Goal: Transaction & Acquisition: Book appointment/travel/reservation

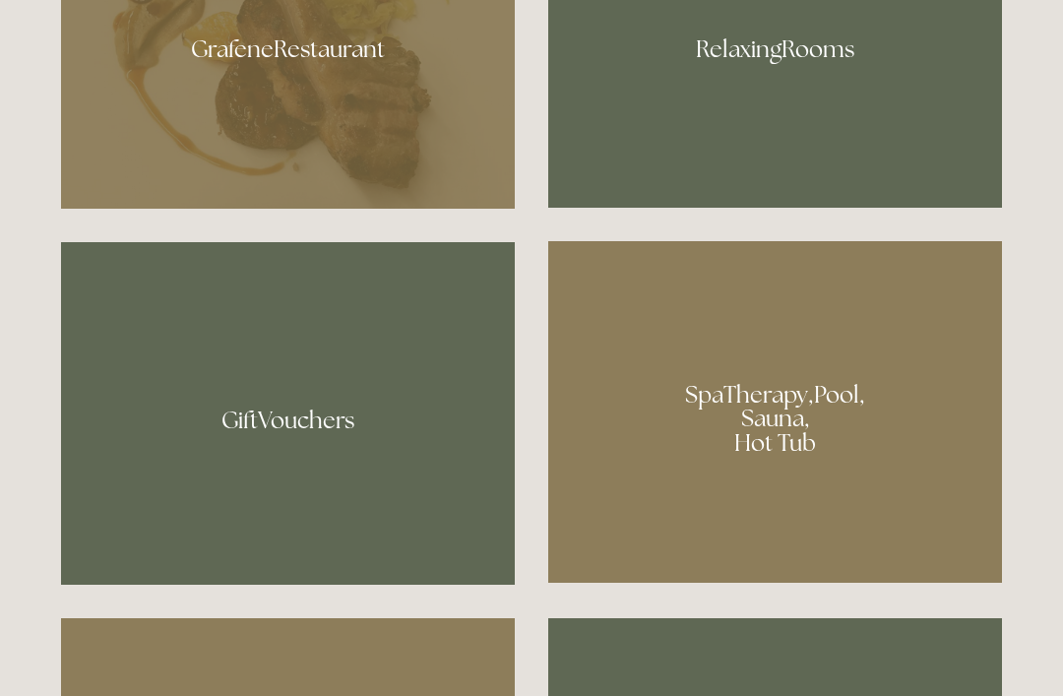
scroll to position [1310, 0]
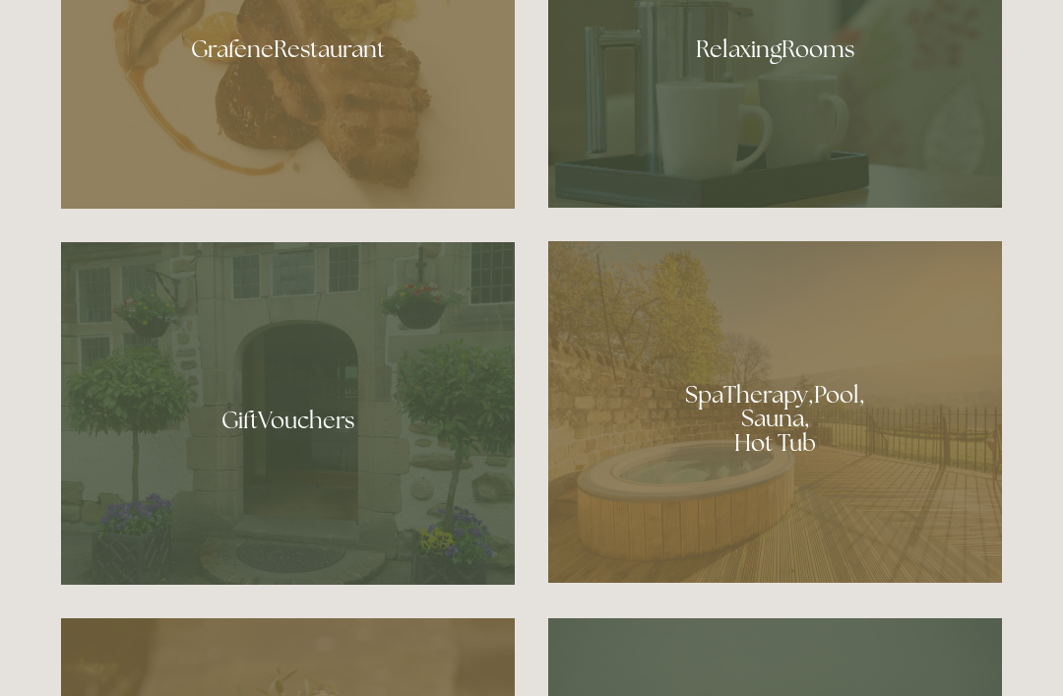
click at [660, 468] on div at bounding box center [775, 412] width 454 height 342
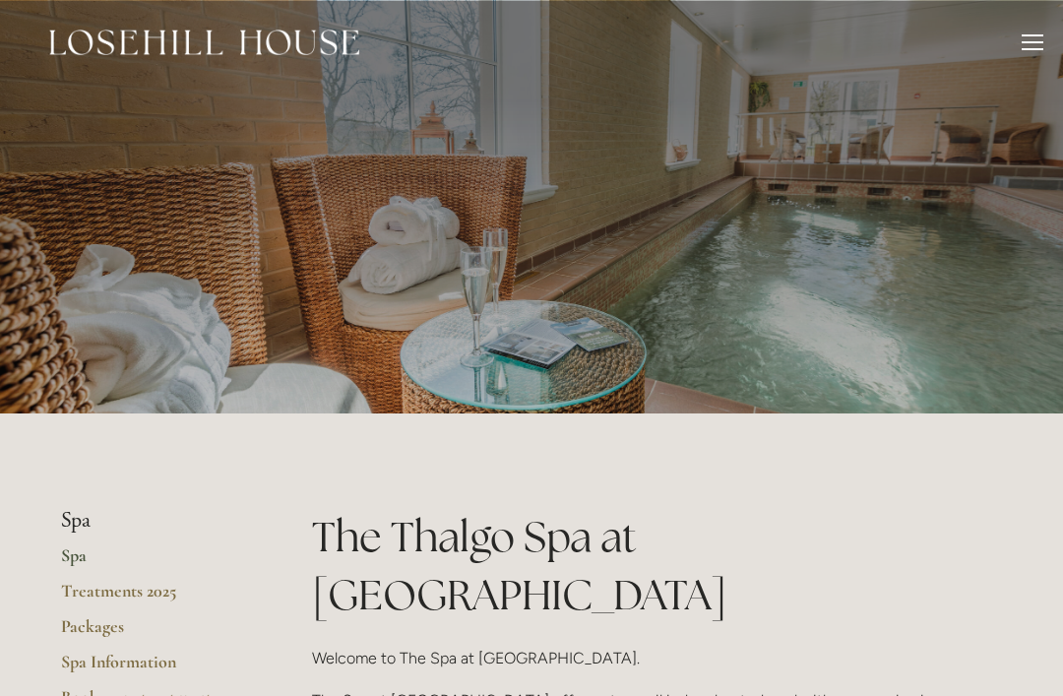
click at [1028, 47] on div at bounding box center [1033, 45] width 22 height 22
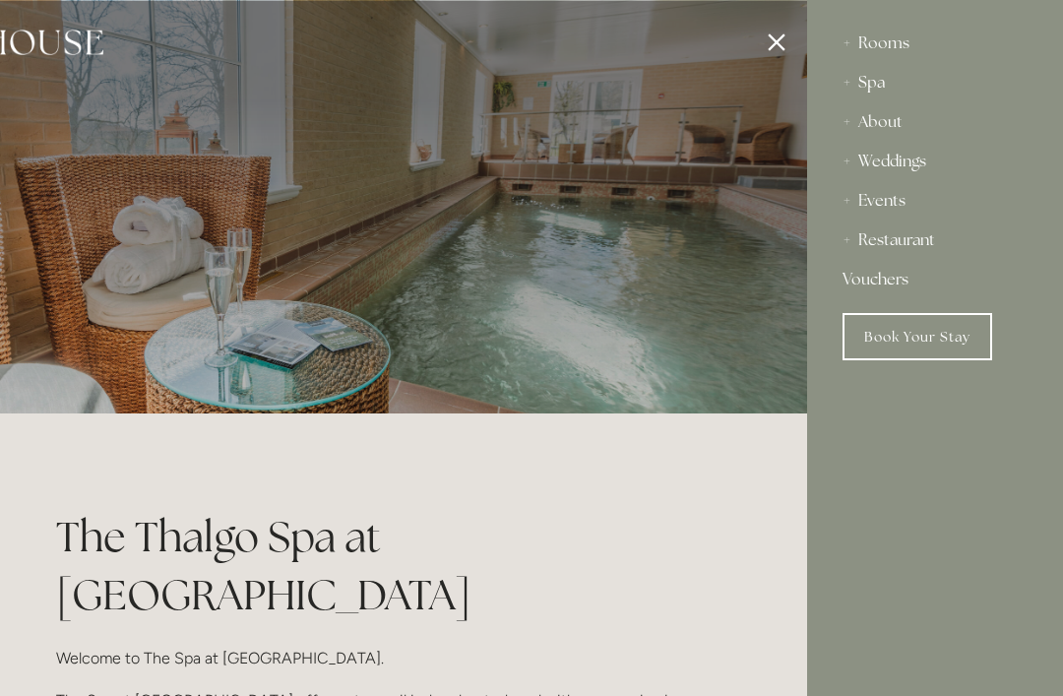
click at [860, 35] on div "Rooms" at bounding box center [934, 43] width 185 height 39
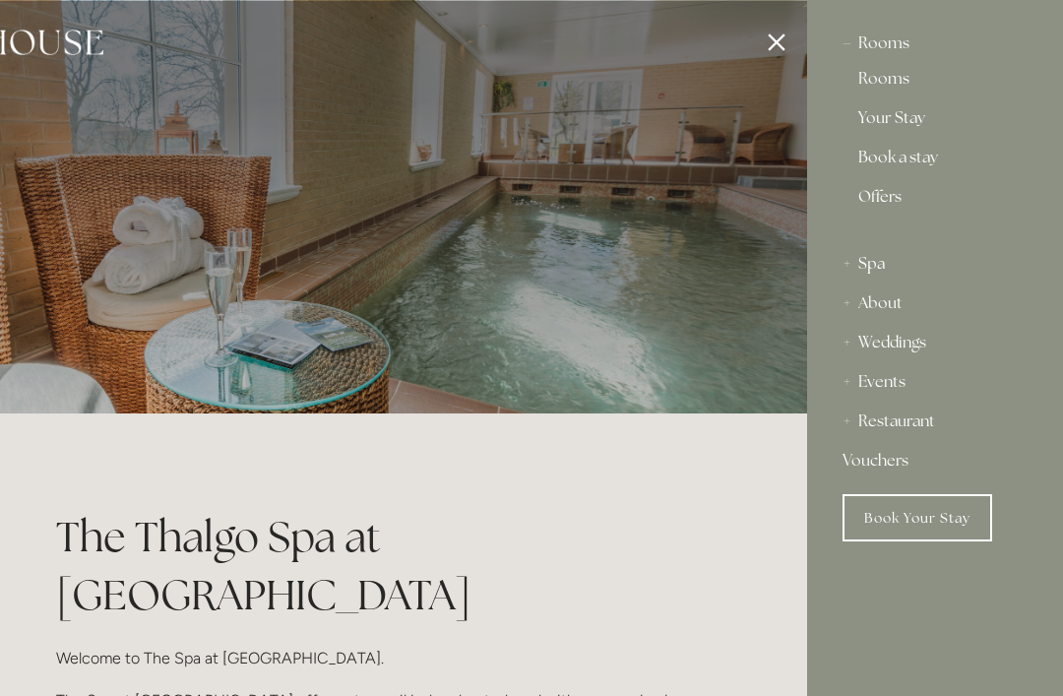
click at [875, 46] on div "Rooms" at bounding box center [934, 43] width 185 height 39
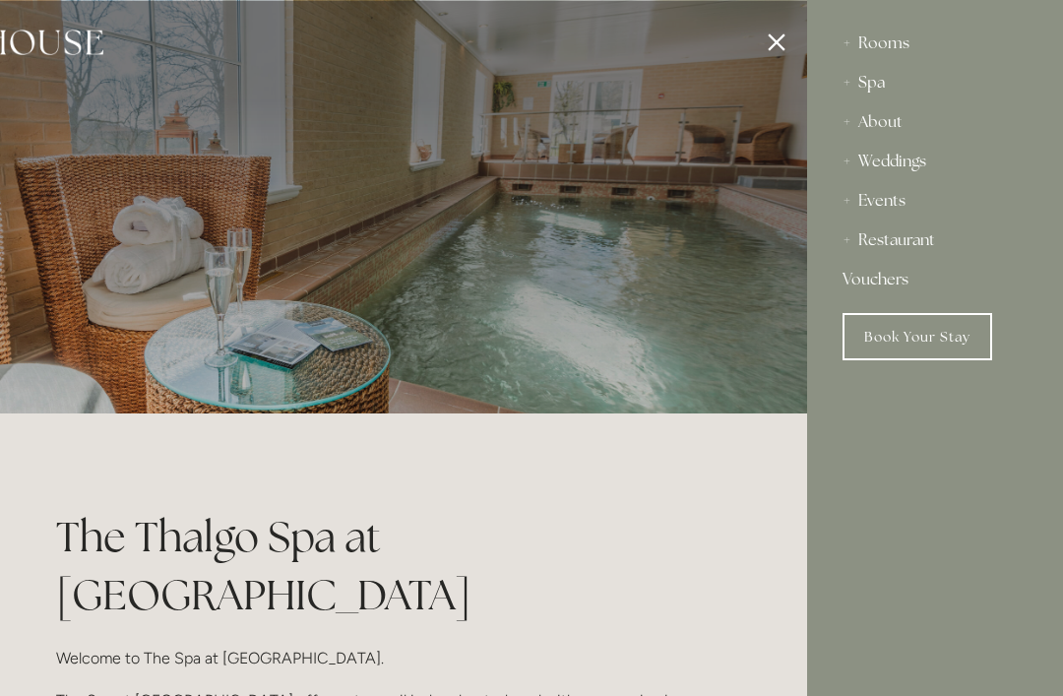
click at [883, 41] on div "Rooms" at bounding box center [934, 43] width 185 height 39
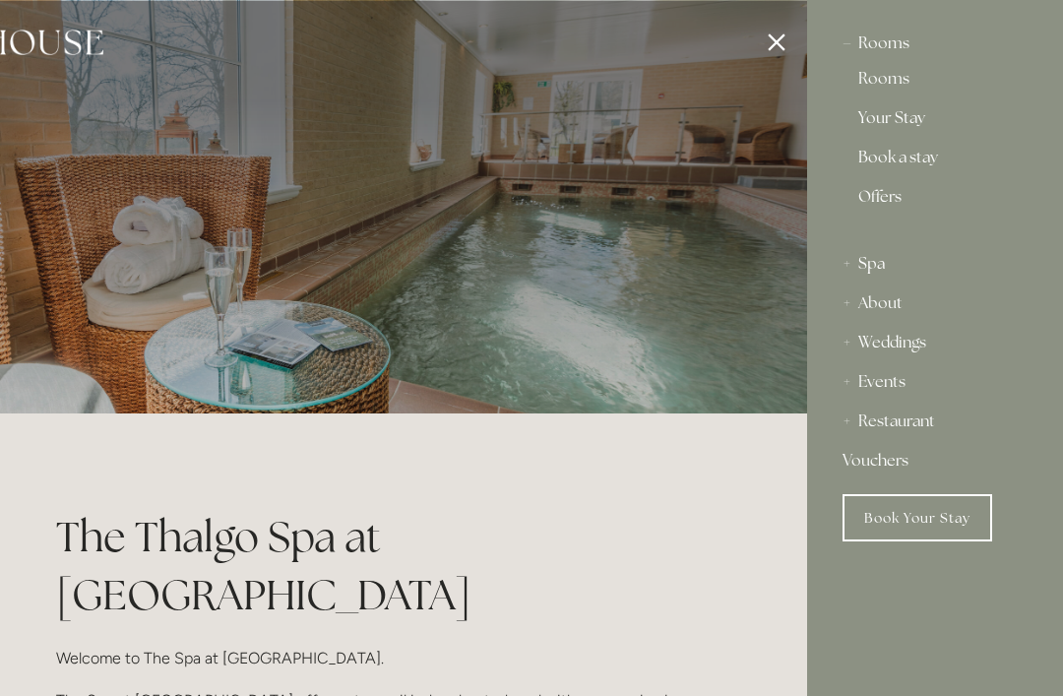
click at [874, 84] on link "Rooms" at bounding box center [935, 83] width 154 height 24
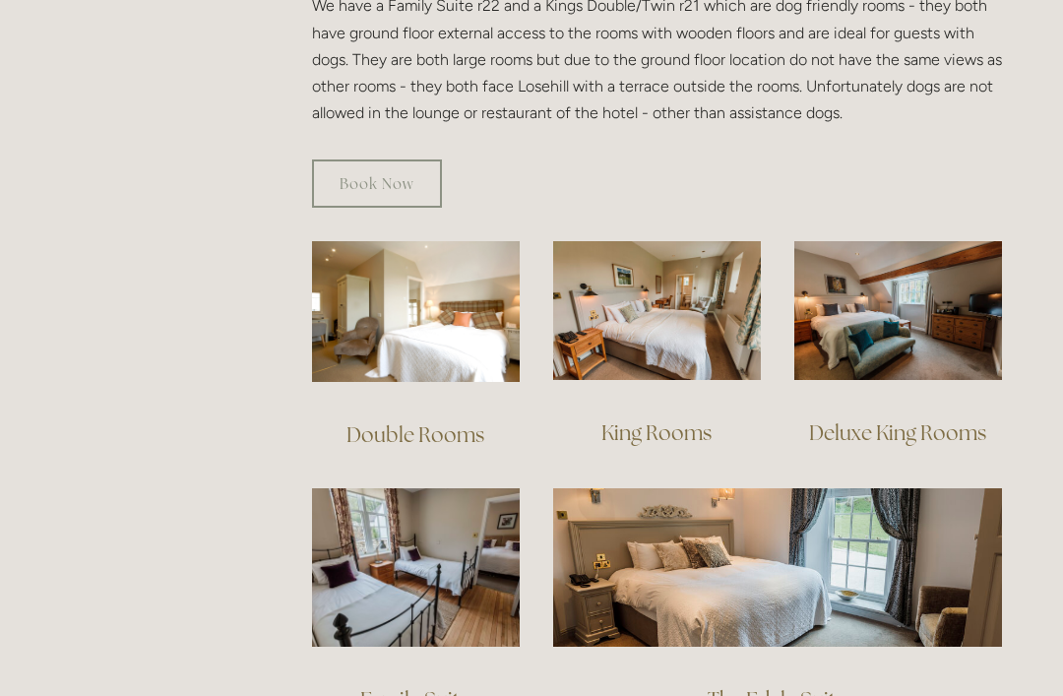
scroll to position [1167, 0]
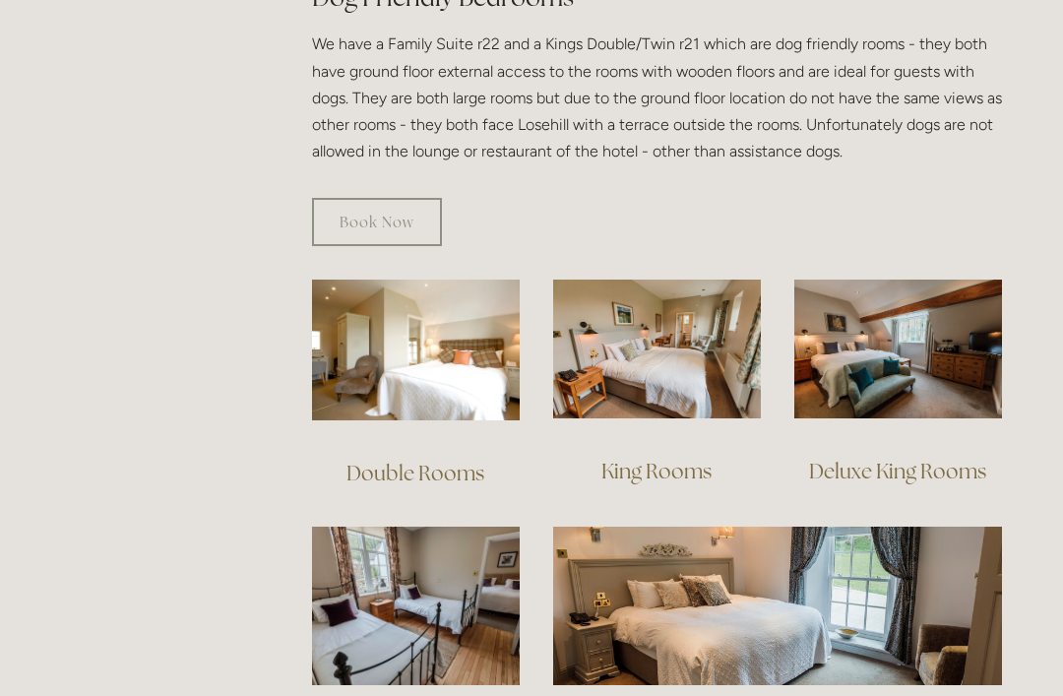
click at [385, 460] on link "Double Rooms" at bounding box center [415, 473] width 138 height 27
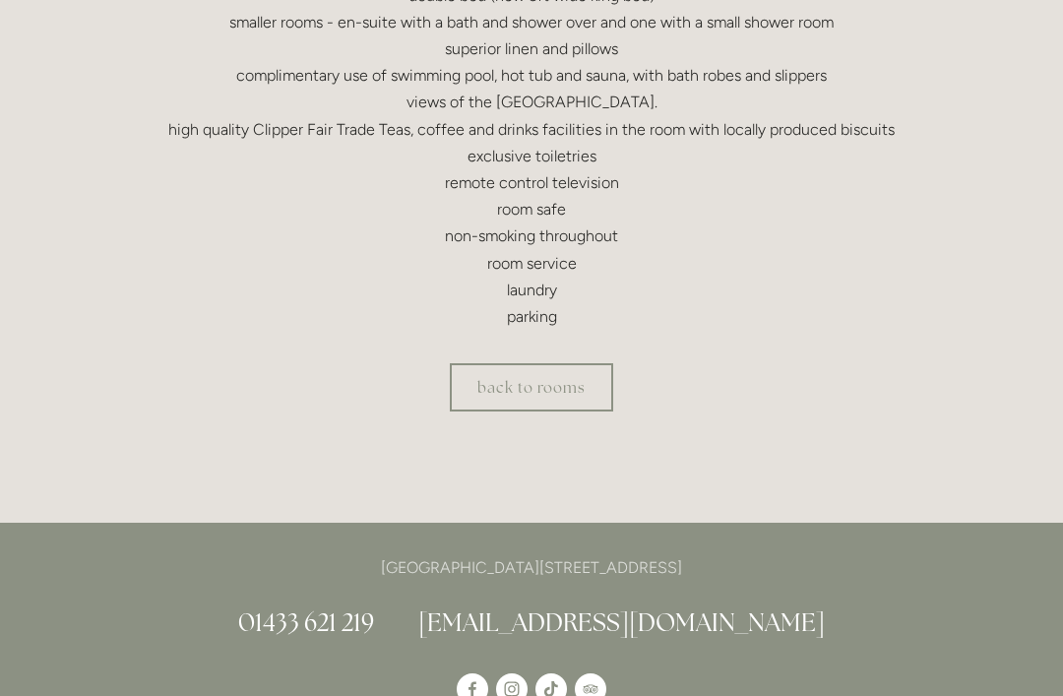
scroll to position [836, 0]
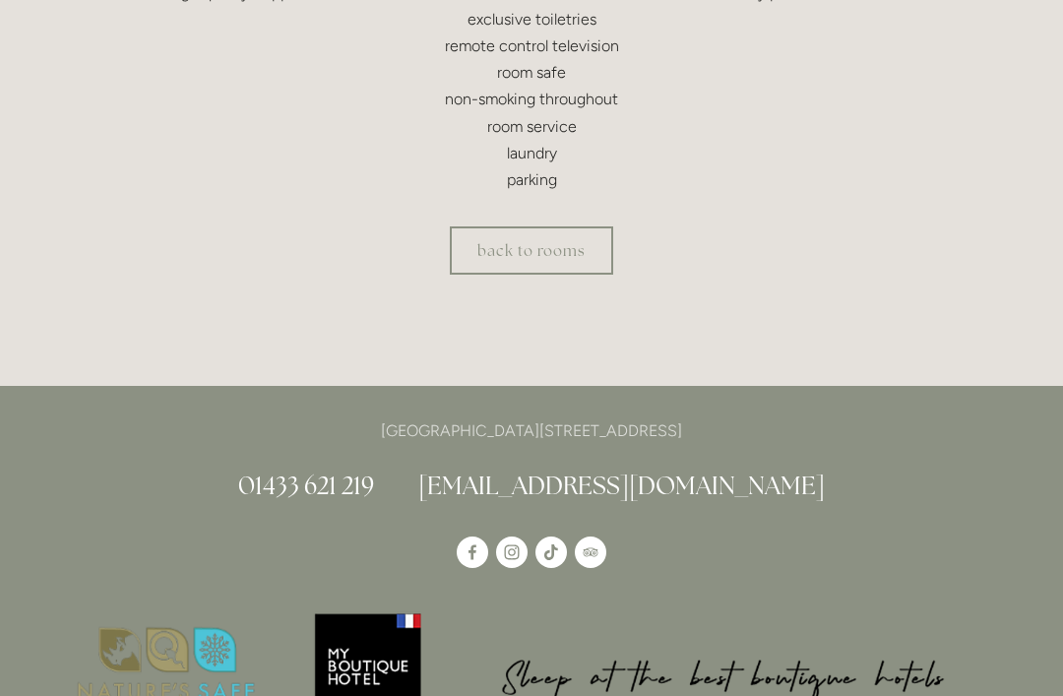
click at [482, 241] on link "back to rooms" at bounding box center [531, 250] width 163 height 48
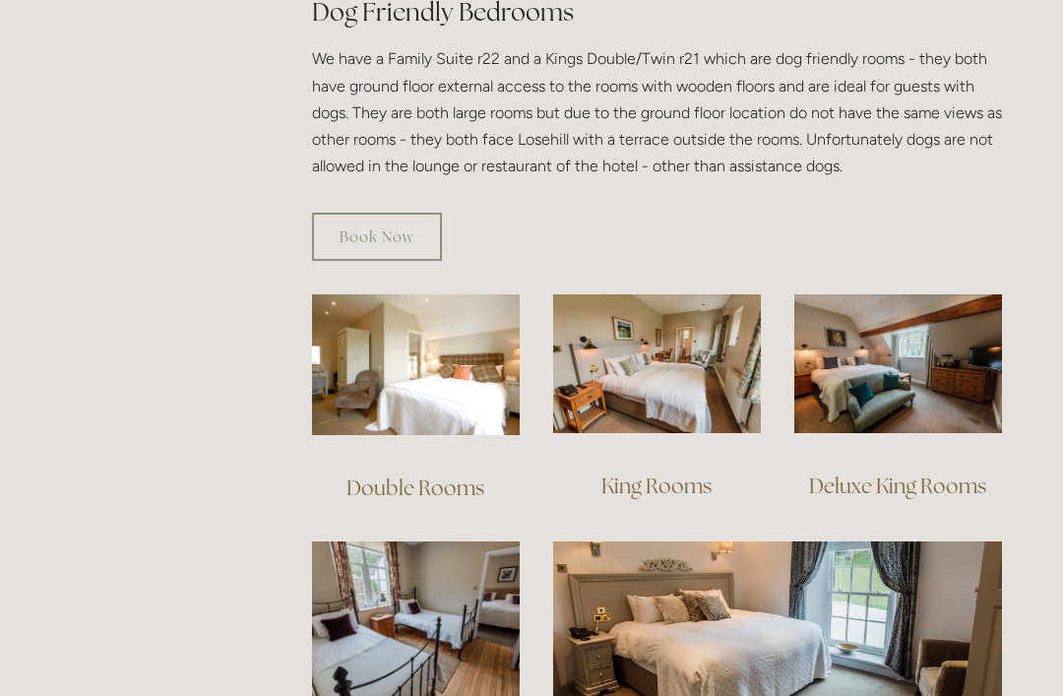
scroll to position [1152, 0]
click at [630, 472] on link "King Rooms" at bounding box center [656, 485] width 110 height 27
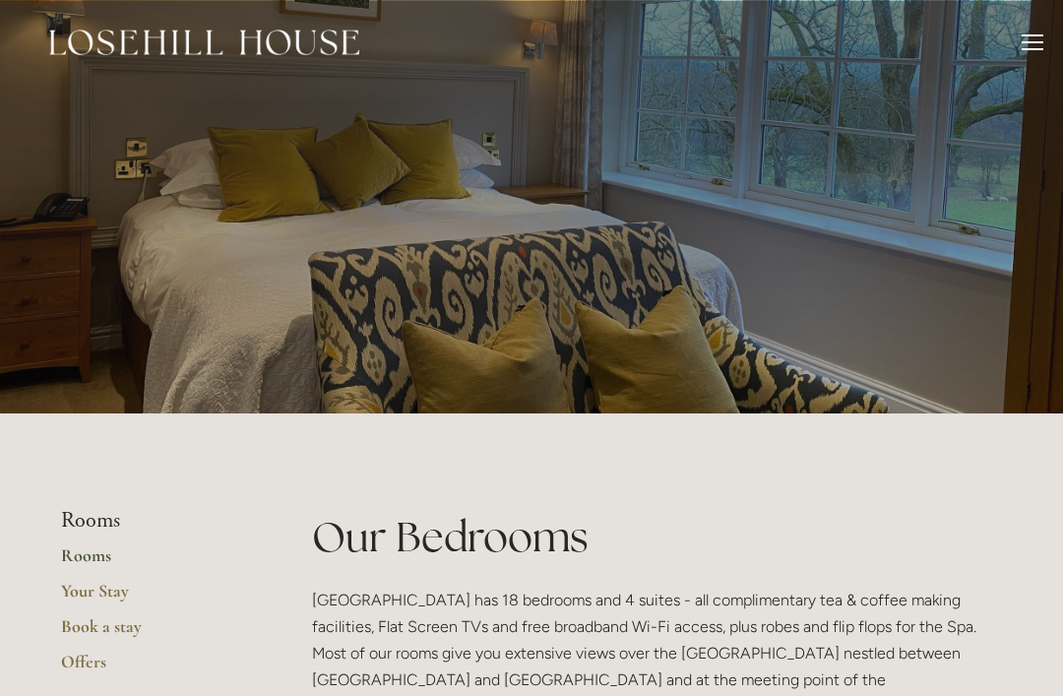
scroll to position [1215, 0]
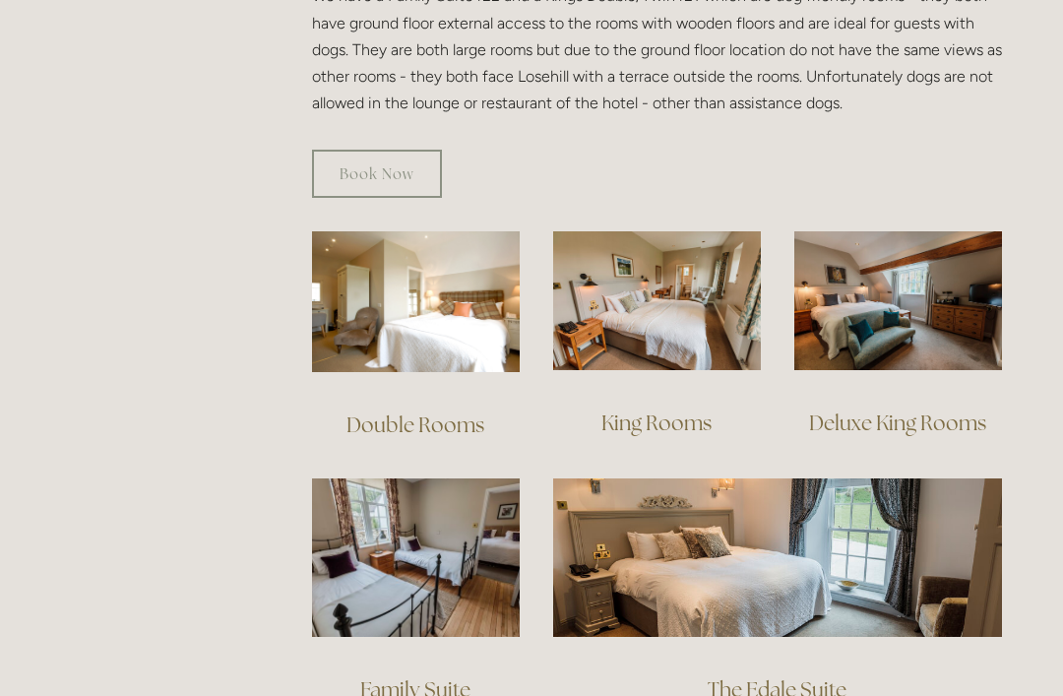
click at [868, 282] on img at bounding box center [898, 300] width 208 height 139
click at [344, 150] on link "Book Now" at bounding box center [377, 174] width 130 height 48
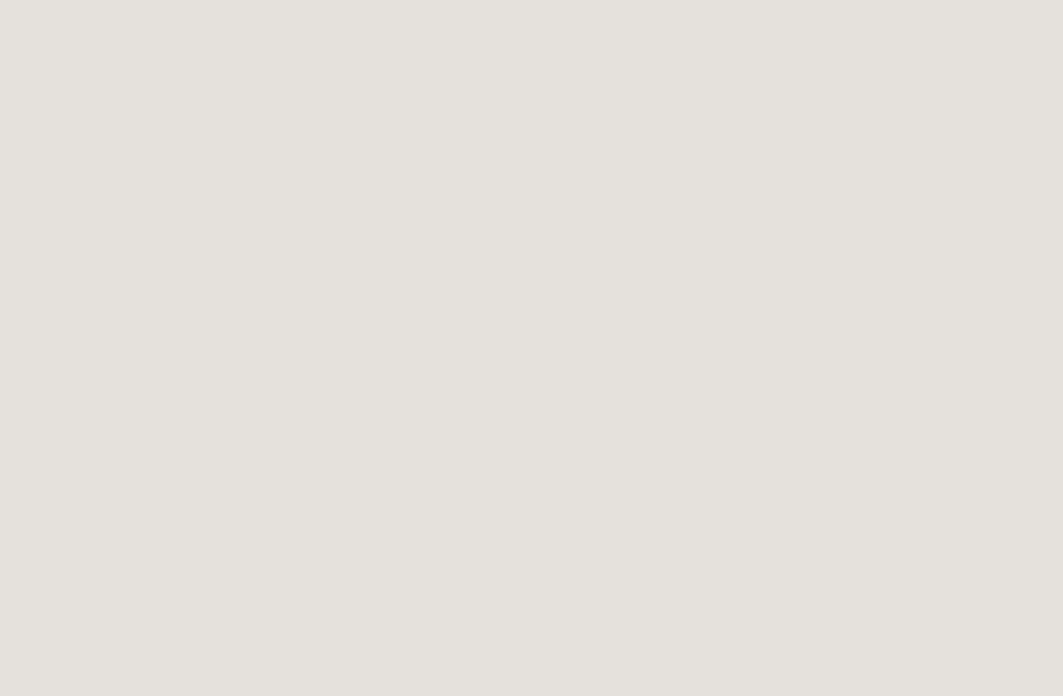
scroll to position [3679, 0]
